Goal: Information Seeking & Learning: Compare options

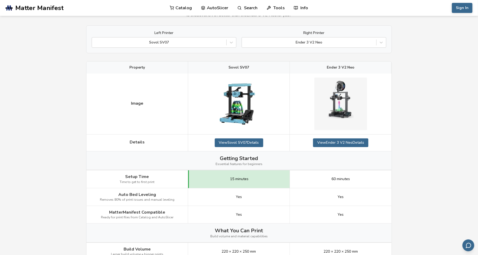
scroll to position [26, 0]
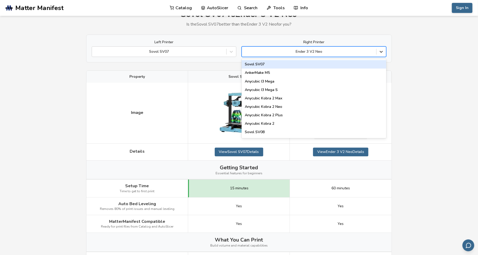
click at [383, 50] on icon at bounding box center [381, 51] width 5 height 5
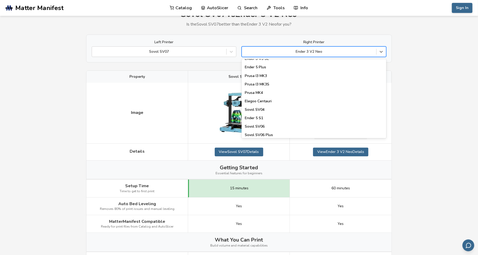
scroll to position [184, 0]
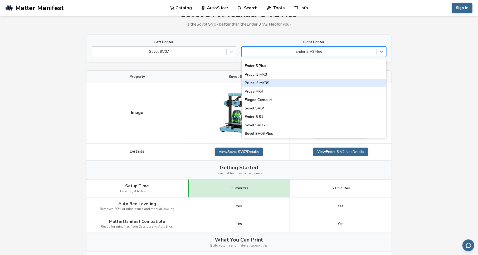
click at [284, 81] on div "Prusa I3 MK3S" at bounding box center [314, 83] width 145 height 8
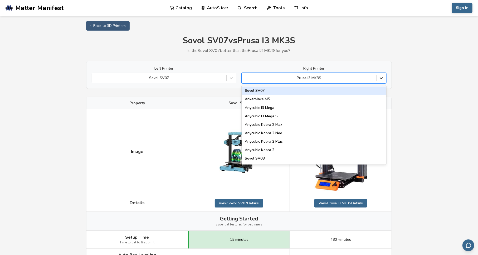
click at [381, 77] on icon at bounding box center [381, 77] width 5 height 5
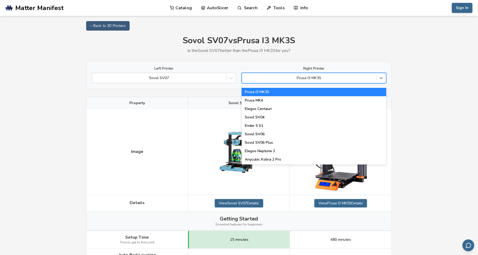
scroll to position [211, 0]
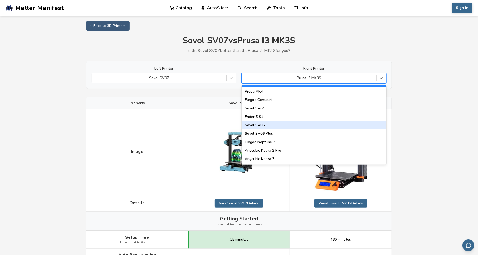
click at [260, 126] on div "Sovol SV06" at bounding box center [314, 125] width 145 height 8
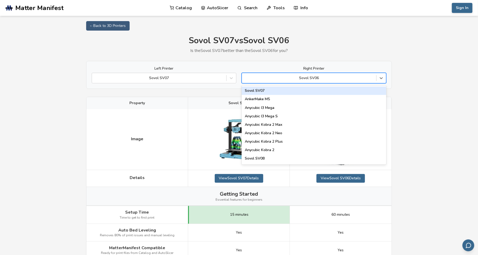
click at [357, 77] on div at bounding box center [309, 77] width 129 height 5
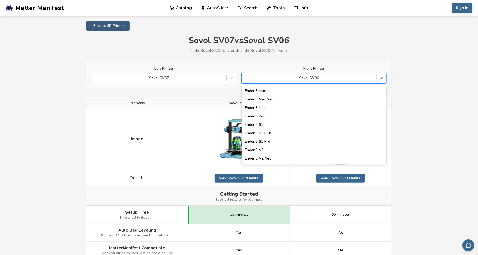
scroll to position [501, 0]
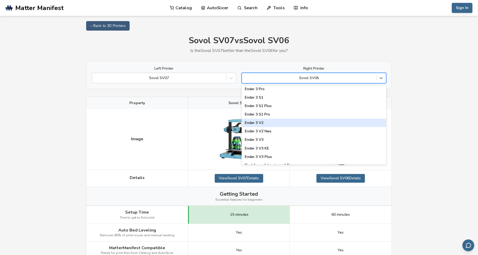
click at [288, 122] on div "Ender 3 V2" at bounding box center [314, 123] width 145 height 8
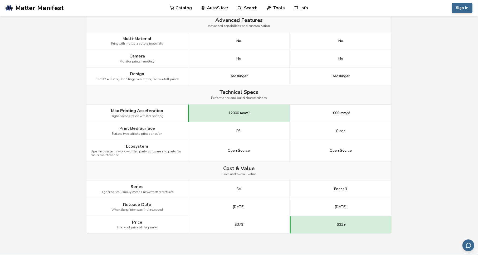
scroll to position [580, 0]
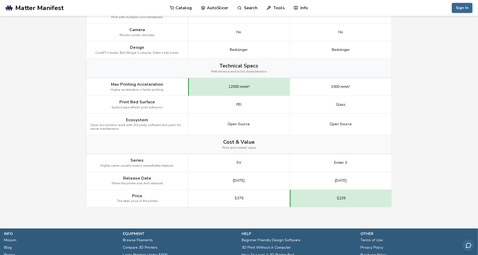
drag, startPoint x: 47, startPoint y: 2, endPoint x: 432, endPoint y: 52, distance: 388.3
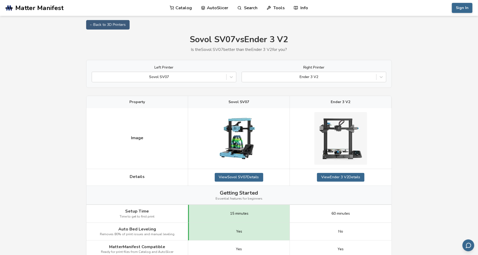
scroll to position [0, 0]
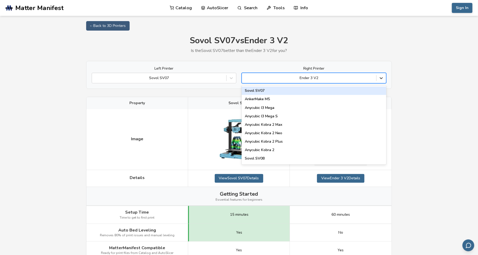
click at [382, 79] on icon at bounding box center [381, 77] width 5 height 5
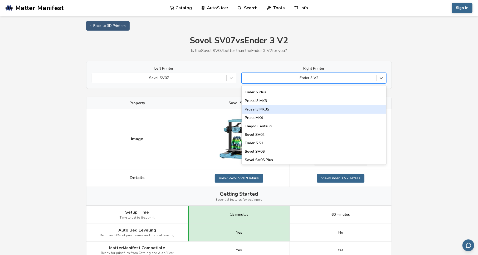
scroll to position [211, 0]
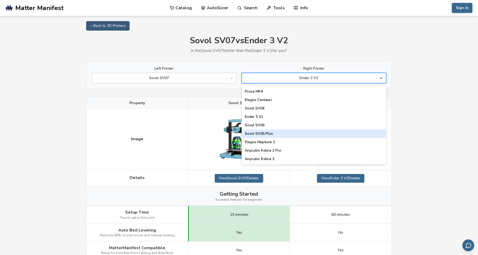
click at [268, 132] on div "Sovol SV06 Plus" at bounding box center [314, 133] width 145 height 8
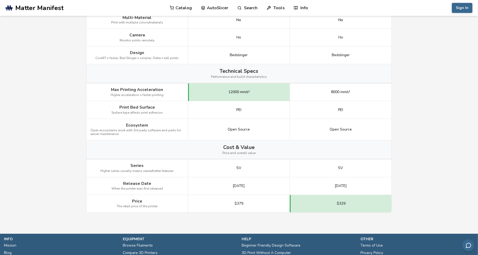
scroll to position [580, 0]
